Goal: Task Accomplishment & Management: Manage account settings

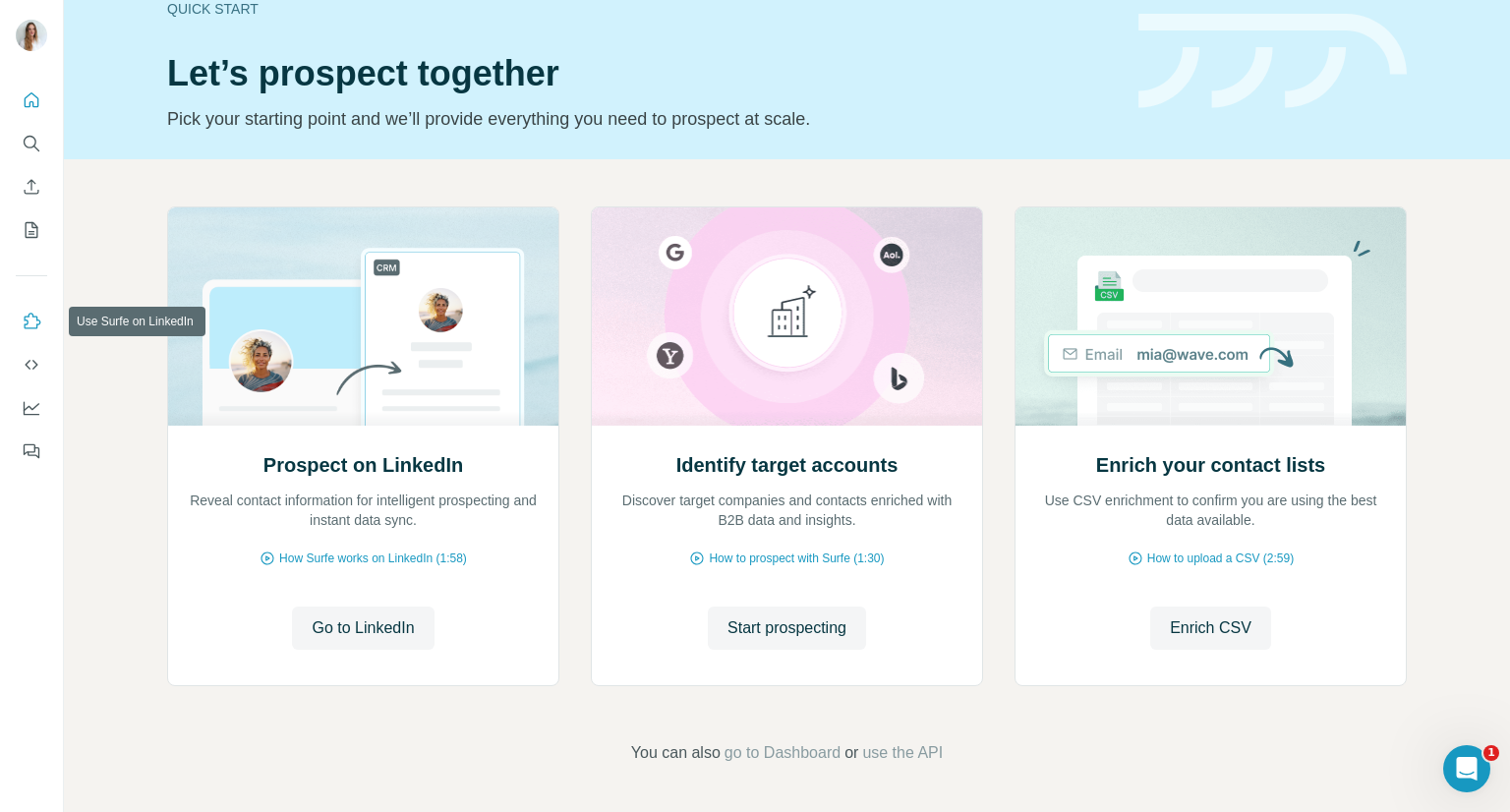
click at [25, 308] on button "Use Surfe on LinkedIn" at bounding box center [32, 321] width 32 height 36
click at [39, 374] on button "Use Surfe API" at bounding box center [32, 365] width 32 height 36
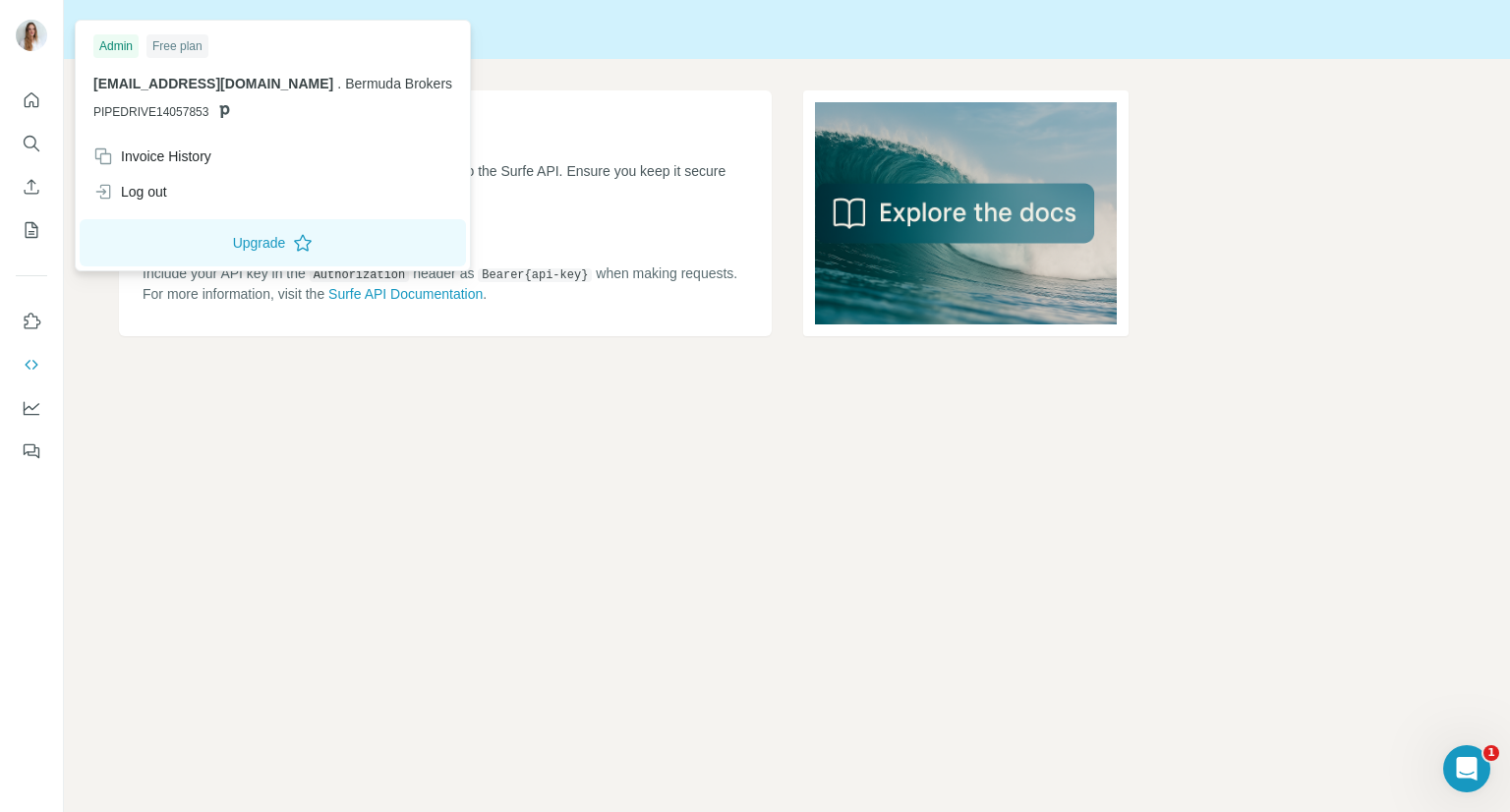
click at [36, 29] on img at bounding box center [32, 36] width 32 height 32
click at [247, 236] on button "Upgrade" at bounding box center [272, 243] width 386 height 47
